Goal: Find contact information: Find contact information

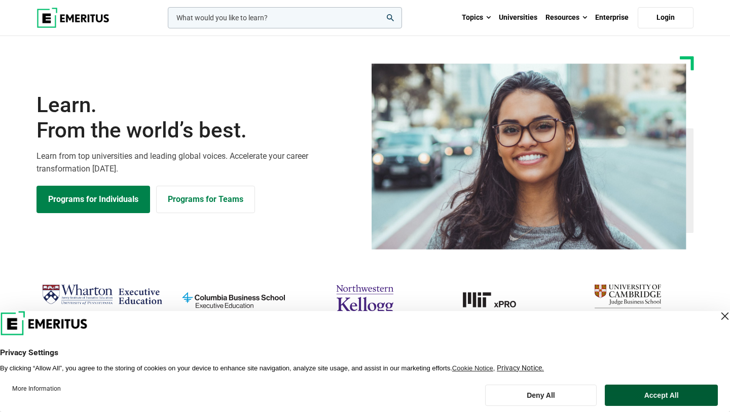
click at [664, 396] on button "Accept All" at bounding box center [661, 394] width 113 height 21
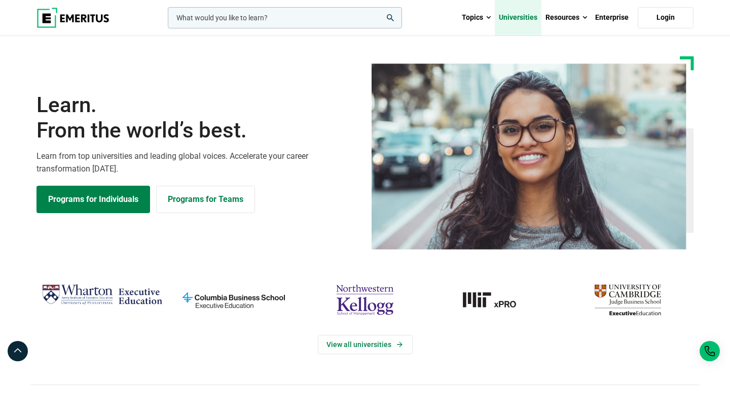
click at [516, 17] on link "Universities" at bounding box center [518, 17] width 47 height 35
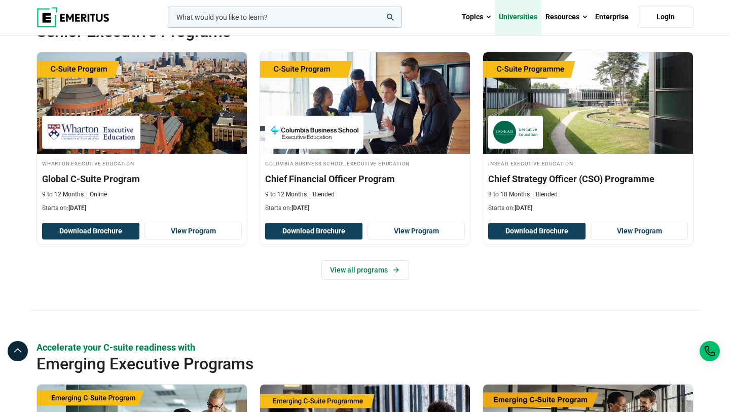
scroll to position [435, 0]
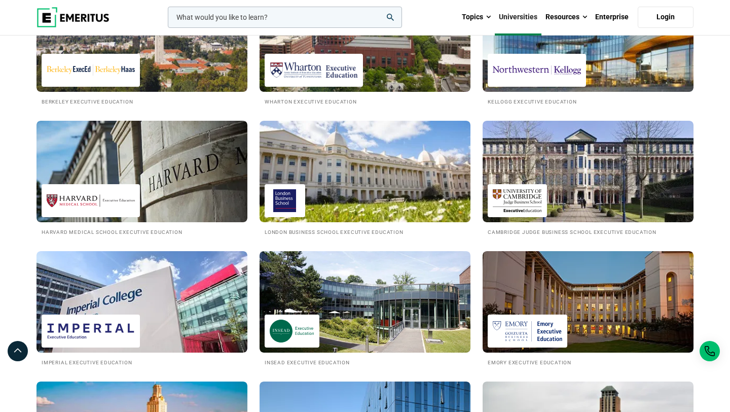
scroll to position [360, 0]
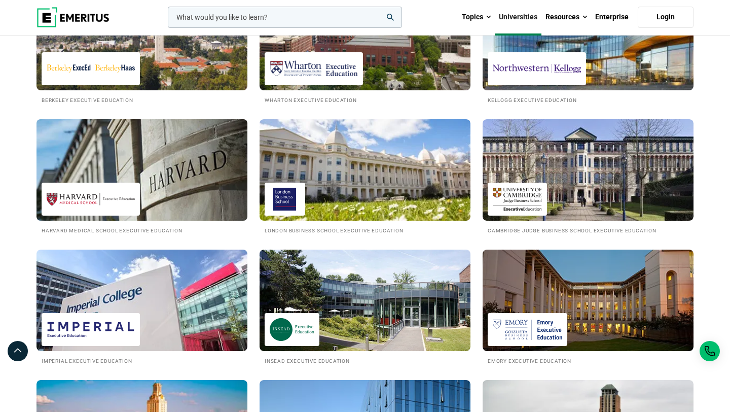
click at [167, 169] on img at bounding box center [142, 170] width 232 height 112
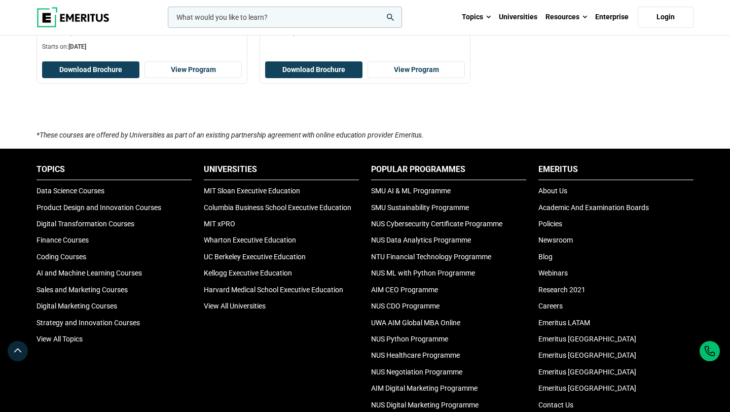
scroll to position [1396, 0]
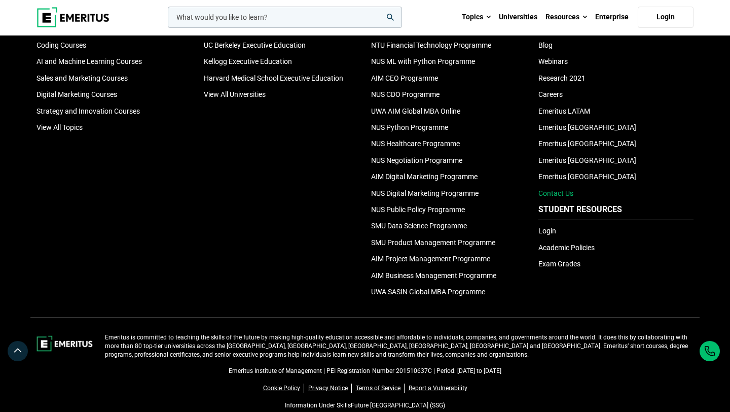
click at [563, 192] on link "Contact Us" at bounding box center [556, 193] width 35 height 8
